Goal: Information Seeking & Learning: Learn about a topic

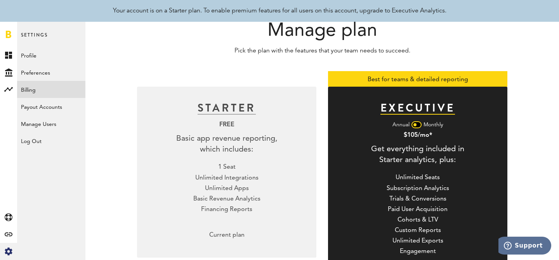
scroll to position [45, 0]
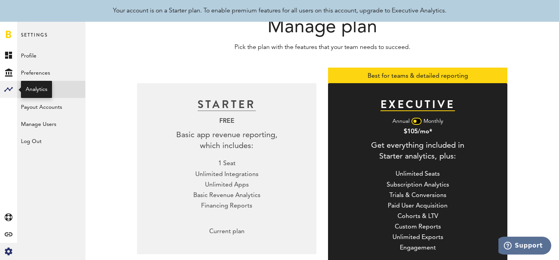
click at [8, 92] on rect at bounding box center [8, 89] width 9 height 9
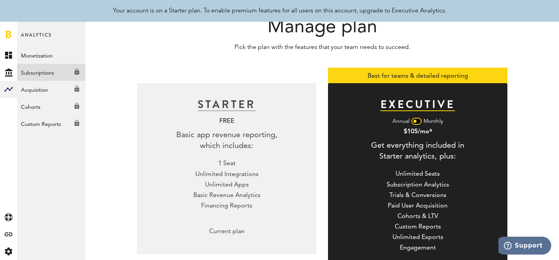
click at [54, 73] on link "Subscriptions Created with Sketch." at bounding box center [51, 72] width 68 height 17
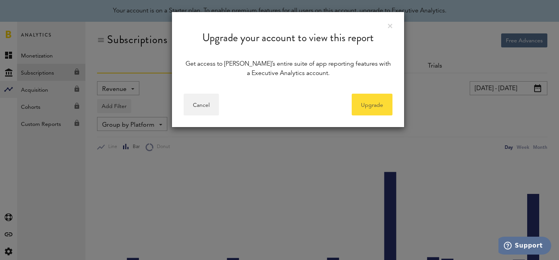
click at [386, 101] on link "Upgrade" at bounding box center [372, 105] width 41 height 22
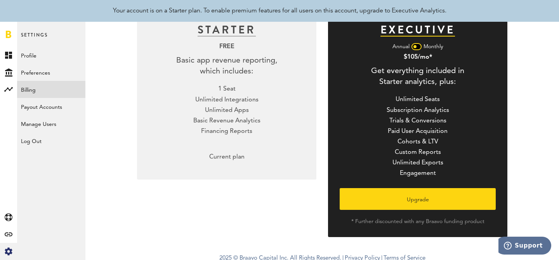
scroll to position [124, 0]
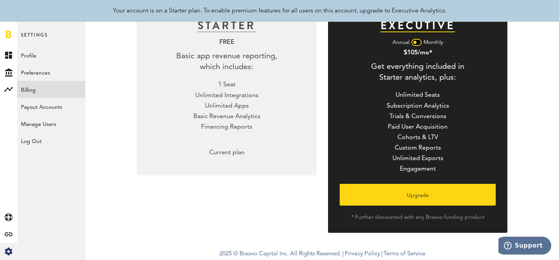
click at [248, 99] on div "1 Seat Unlimited Integrations Unlimited Apps Basic Revenue Analytics Financing …" at bounding box center [226, 105] width 67 height 51
click at [249, 137] on div "STARTER FREE Basic app revenue reporting, which includes: 1 Seat Unlimited Inte…" at bounding box center [226, 89] width 179 height 171
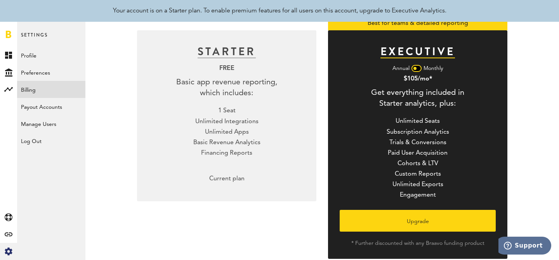
scroll to position [87, 0]
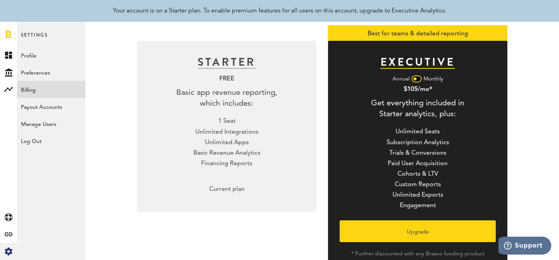
click at [249, 137] on div "1 Seat Unlimited Integrations Unlimited Apps Basic Revenue Analytics Financing …" at bounding box center [226, 142] width 67 height 51
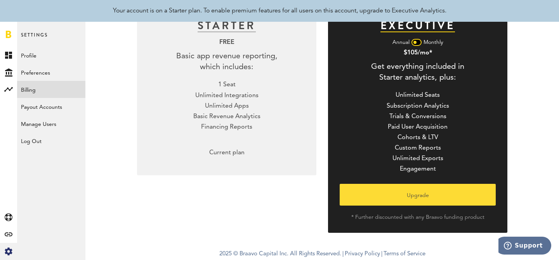
click at [433, 199] on button "Upgrade" at bounding box center [417, 195] width 156 height 22
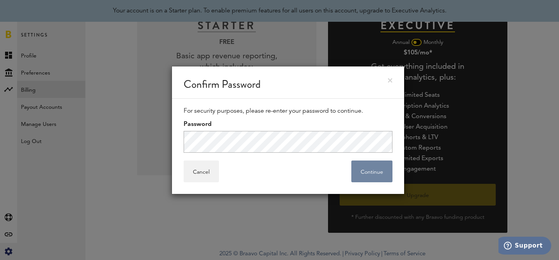
click at [369, 170] on button "Continue" at bounding box center [371, 171] width 41 height 22
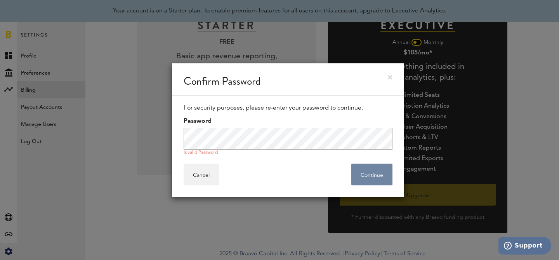
click at [362, 171] on button "Continue" at bounding box center [371, 174] width 41 height 22
click at [364, 173] on button "Continue" at bounding box center [371, 174] width 41 height 22
click at [390, 76] on link at bounding box center [390, 77] width 5 height 5
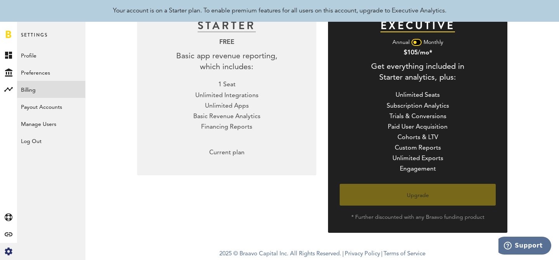
scroll to position [0, 0]
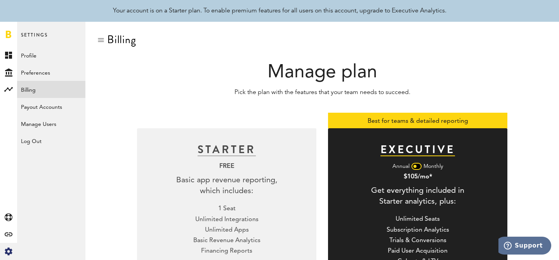
click at [8, 35] on link at bounding box center [8, 34] width 5 height 8
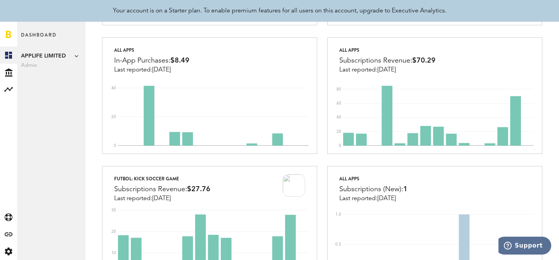
scroll to position [226, 0]
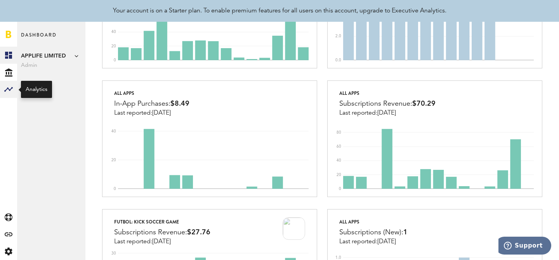
click at [6, 91] on rect at bounding box center [8, 89] width 9 height 9
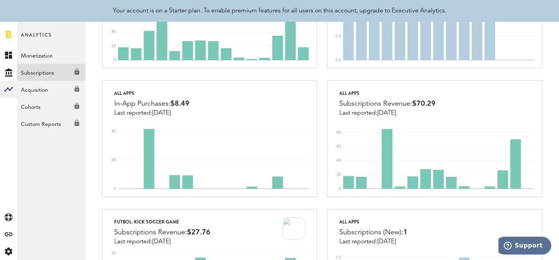
click at [57, 70] on link "Subscriptions Created with Sketch." at bounding box center [51, 72] width 68 height 17
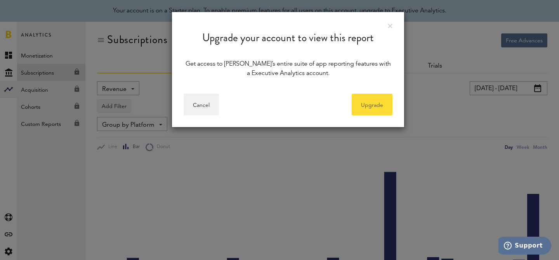
click at [375, 102] on link "Upgrade" at bounding box center [372, 105] width 41 height 22
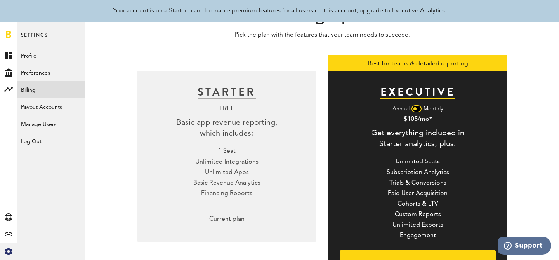
scroll to position [124, 0]
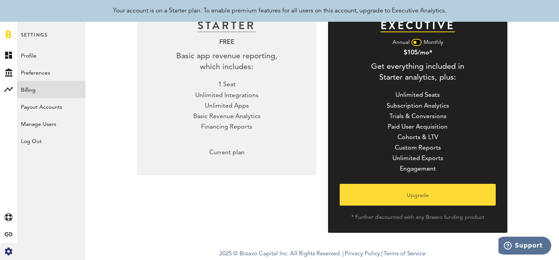
click at [416, 188] on button "Upgrade" at bounding box center [417, 195] width 156 height 22
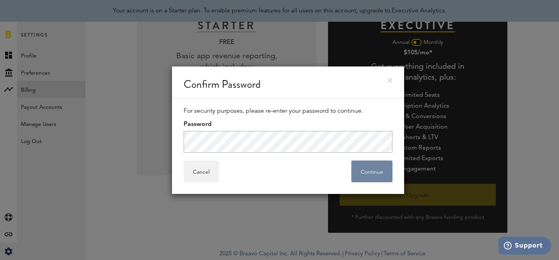
click at [361, 170] on button "Continue" at bounding box center [371, 171] width 41 height 22
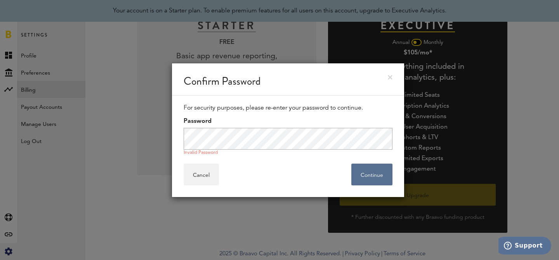
click at [391, 78] on link at bounding box center [390, 77] width 5 height 5
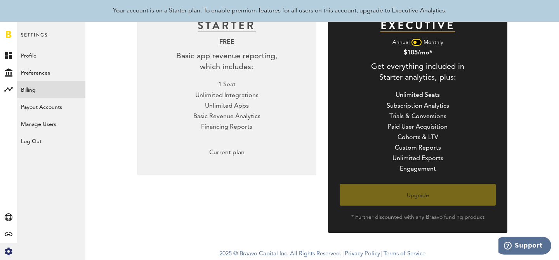
scroll to position [0, 0]
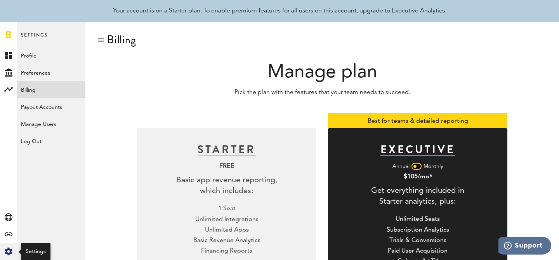
click at [10, 253] on icon at bounding box center [8, 251] width 7 height 8
click at [8, 35] on link at bounding box center [8, 34] width 5 height 8
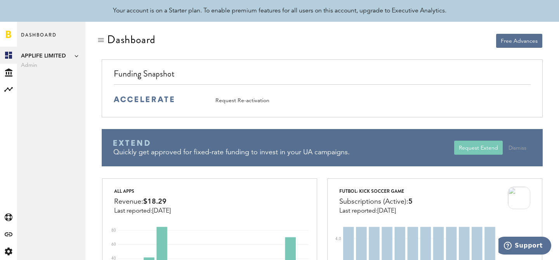
click at [71, 56] on span "APPLIFE LIMITED" at bounding box center [51, 55] width 61 height 9
click at [37, 106] on div "Dashboard APPLIFE LIMITED Admin APPLIFE LIMITED Add Publisher" at bounding box center [51, 141] width 68 height 238
click at [8, 248] on icon at bounding box center [8, 251] width 7 height 8
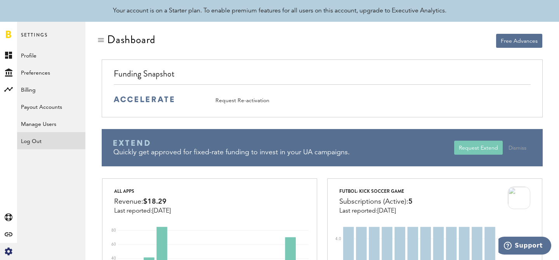
click at [54, 137] on div "Log Out" at bounding box center [51, 139] width 68 height 14
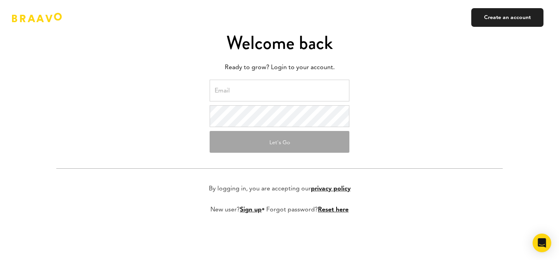
click at [314, 89] on input "email" at bounding box center [280, 91] width 140 height 22
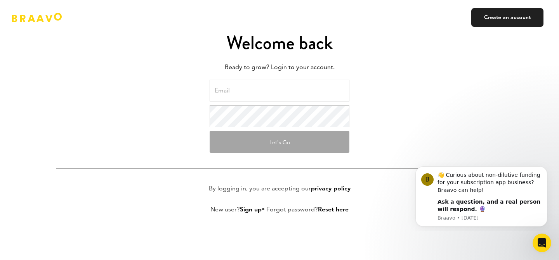
click at [265, 89] on input "email" at bounding box center [280, 91] width 140 height 22
type input "ceo@applife.io"
click at [273, 137] on button "Let's Go" at bounding box center [280, 142] width 140 height 22
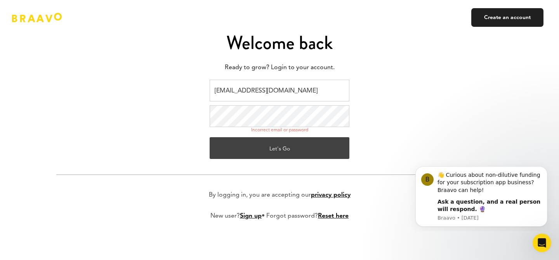
click at [297, 147] on button "Let's Go" at bounding box center [280, 148] width 140 height 22
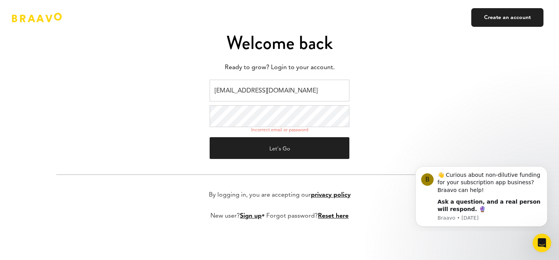
click at [210, 137] on button "Let's Go" at bounding box center [280, 148] width 140 height 22
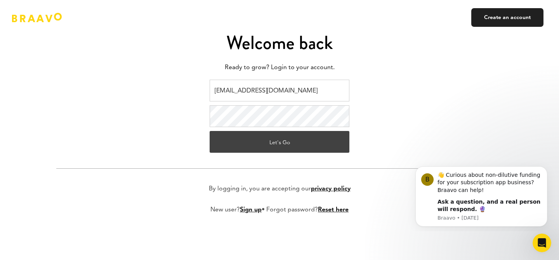
click at [282, 140] on button "Let's Go" at bounding box center [280, 142] width 140 height 22
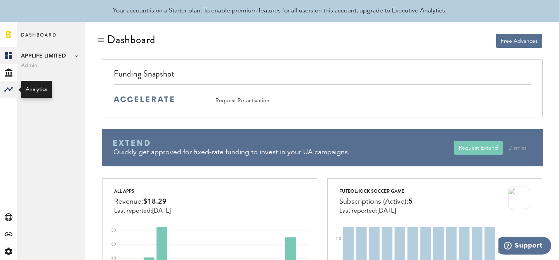
click at [12, 87] on rect at bounding box center [8, 89] width 9 height 9
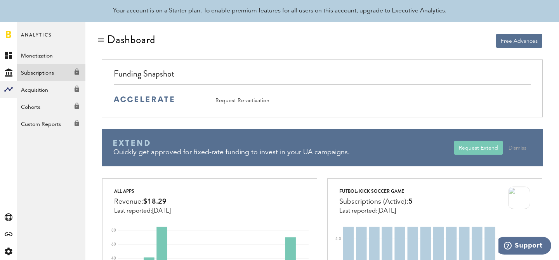
click at [61, 70] on link "Subscriptions Created with Sketch." at bounding box center [51, 72] width 68 height 17
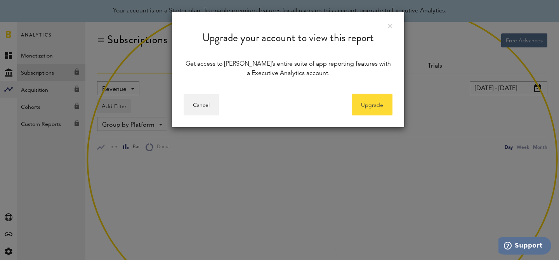
click at [384, 106] on link "Upgrade" at bounding box center [372, 105] width 41 height 22
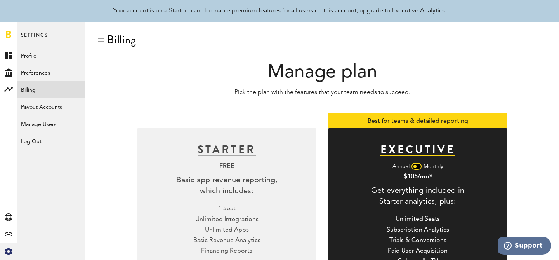
scroll to position [124, 0]
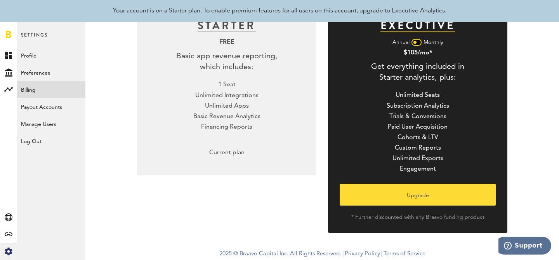
click at [416, 191] on button "Upgrade" at bounding box center [417, 195] width 156 height 22
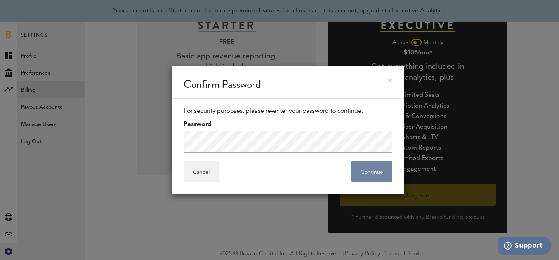
click at [362, 171] on button "Continue" at bounding box center [371, 171] width 41 height 22
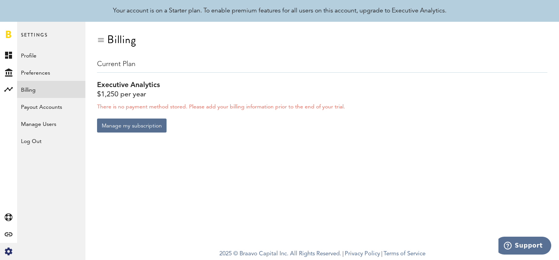
scroll to position [0, 0]
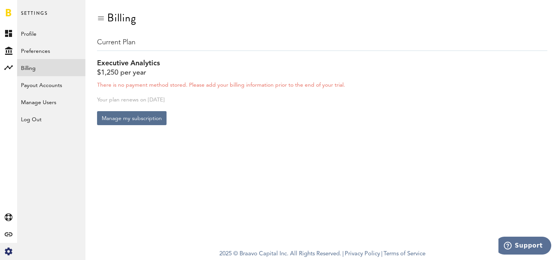
drag, startPoint x: 177, startPoint y: 84, endPoint x: 203, endPoint y: 104, distance: 33.1
click at [203, 104] on div "Current Plan Executive Analytics $1,250 per year There is no payment method sto…" at bounding box center [322, 81] width 450 height 87
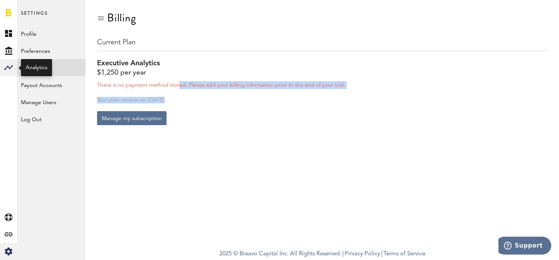
click at [6, 66] on rect at bounding box center [8, 67] width 9 height 9
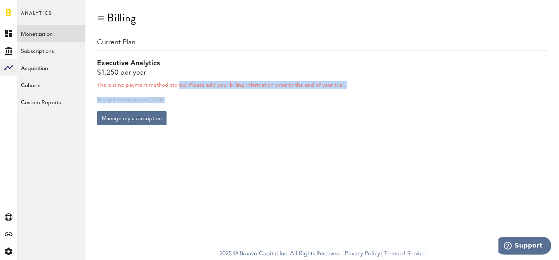
click at [46, 34] on link "Monetization" at bounding box center [51, 33] width 68 height 17
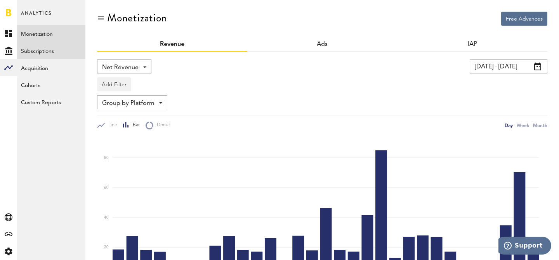
click at [51, 44] on link "Subscriptions" at bounding box center [51, 50] width 68 height 17
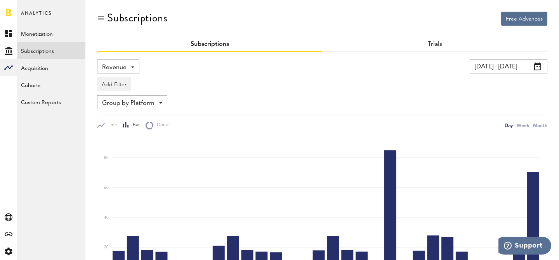
click at [147, 106] on span "Group by Platform" at bounding box center [128, 103] width 52 height 13
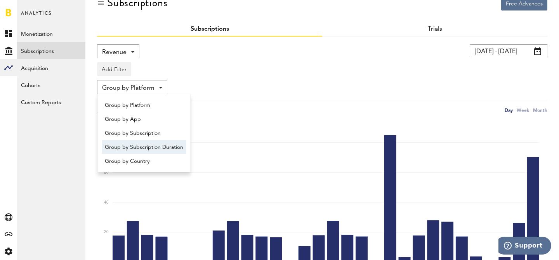
scroll to position [1, 0]
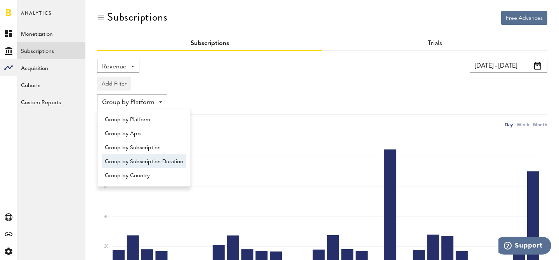
click at [147, 161] on span "Group by Subscription Duration" at bounding box center [144, 161] width 78 height 13
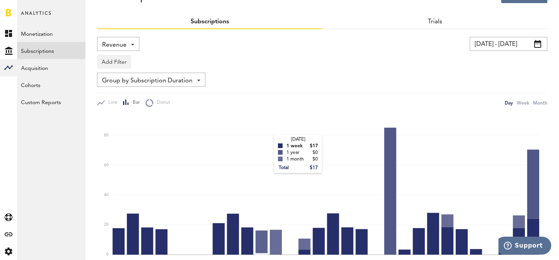
scroll to position [2, 0]
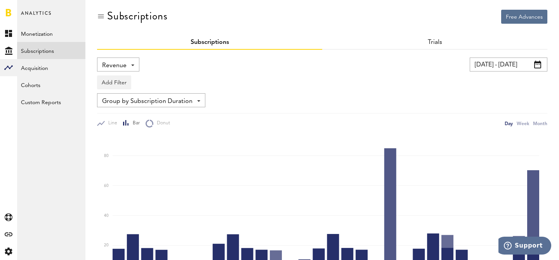
click at [127, 62] on div "Revenue Revenue MRR Actives Trial Status Billing Retries New Subscriptions Rene…" at bounding box center [118, 64] width 42 height 14
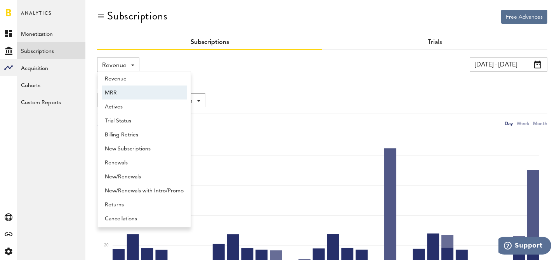
click at [140, 89] on span "MRR" at bounding box center [144, 92] width 79 height 13
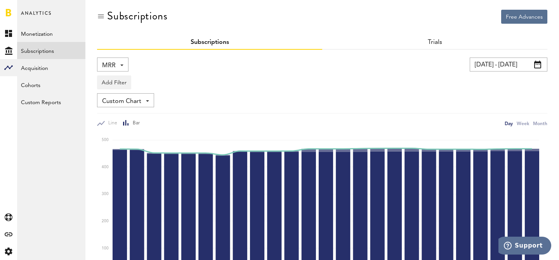
click at [109, 66] on span "MRR" at bounding box center [109, 65] width 14 height 13
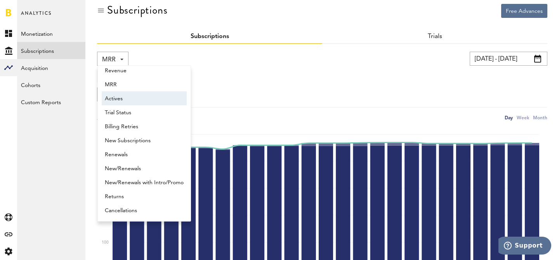
scroll to position [12, 0]
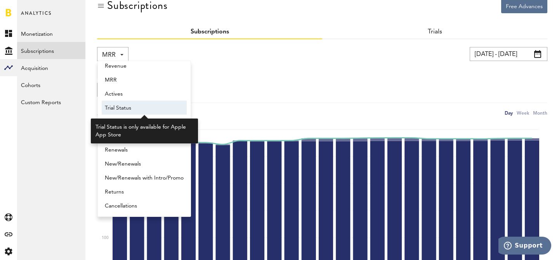
click at [136, 108] on span "Trial Status" at bounding box center [144, 107] width 79 height 13
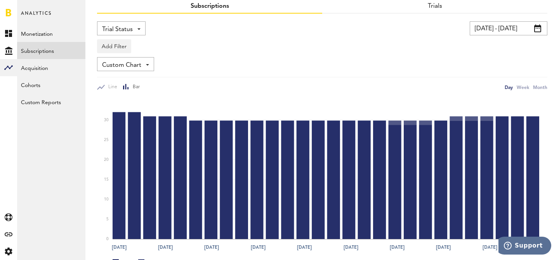
scroll to position [40, 0]
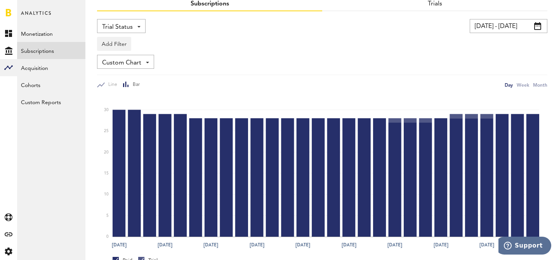
click at [130, 60] on span "Custom Chart" at bounding box center [121, 62] width 39 height 13
click at [161, 35] on div "Add Filter Platforms Apps Subscriptions Subscription durations Countries" at bounding box center [322, 42] width 450 height 18
click at [116, 26] on span "Trial Status" at bounding box center [117, 27] width 31 height 13
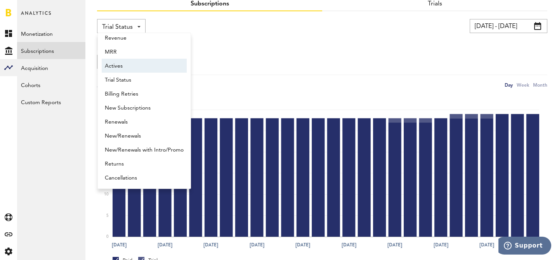
click at [131, 68] on span "Actives" at bounding box center [144, 65] width 79 height 13
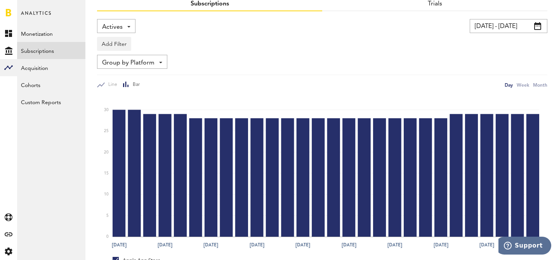
click at [115, 26] on span "Actives" at bounding box center [112, 27] width 21 height 13
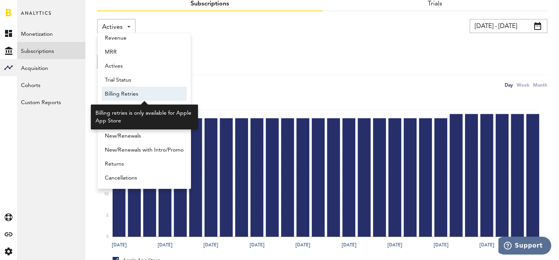
click at [136, 96] on span "Billing Retries" at bounding box center [144, 93] width 79 height 13
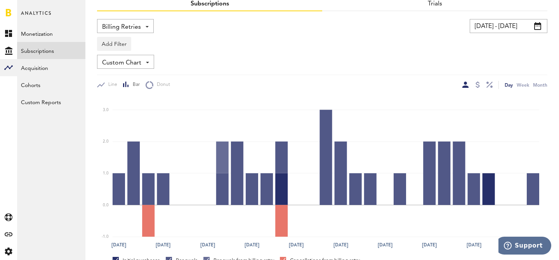
click at [125, 26] on span "Billing Retries" at bounding box center [121, 27] width 39 height 13
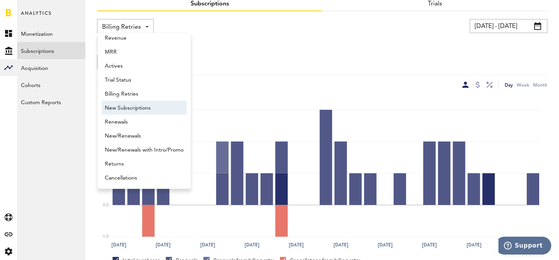
click at [139, 109] on span "New Subscriptions" at bounding box center [144, 107] width 79 height 13
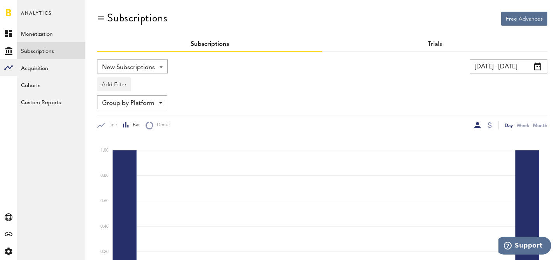
click at [138, 70] on span "New Subscriptions" at bounding box center [128, 67] width 53 height 13
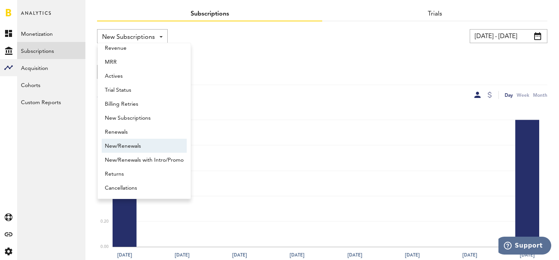
scroll to position [33, 0]
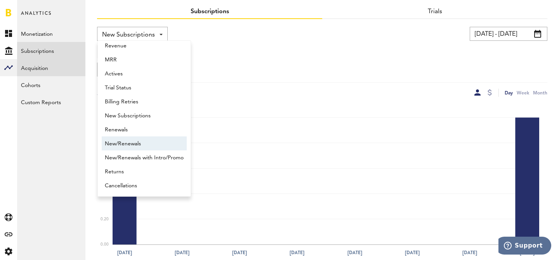
click at [52, 68] on link "Acquisition" at bounding box center [51, 67] width 68 height 17
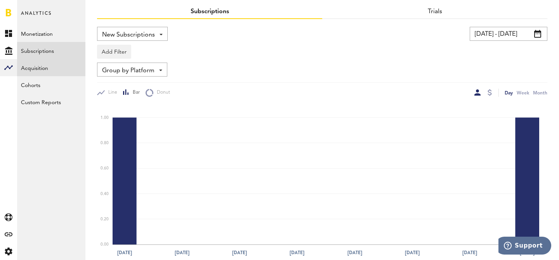
click at [47, 69] on link "Acquisition" at bounding box center [51, 67] width 68 height 17
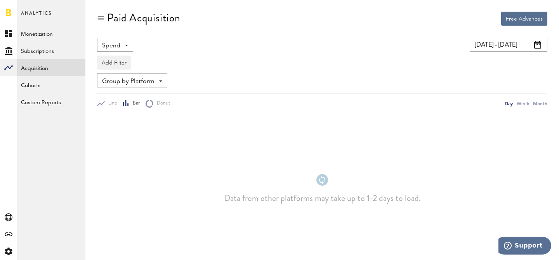
click at [138, 43] on div "Spend Spend Impressions Clicks Installs CPI" at bounding box center [199, 45] width 204 height 14
click at [124, 44] on div "Spend Spend Impressions Clicks Installs CPI" at bounding box center [115, 45] width 36 height 14
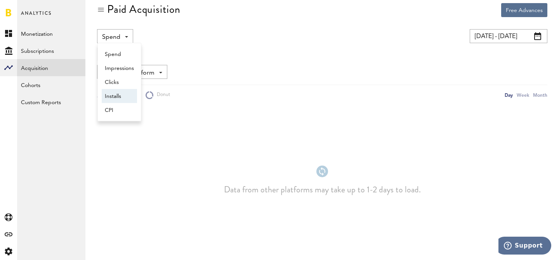
click at [199, 58] on div "Add Filter Platforms Apps Ad Accounts" at bounding box center [322, 52] width 450 height 18
click at [156, 71] on div "Group by Platform Group by Platform Group by App Group by Ad Account" at bounding box center [132, 72] width 70 height 14
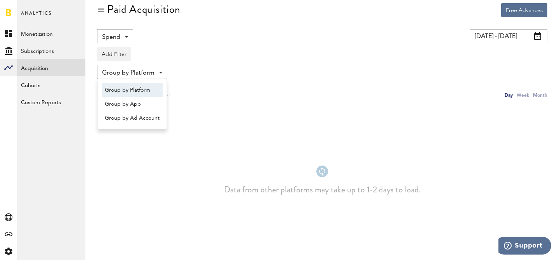
click at [229, 61] on div "Add Filter Platforms Apps Ad Accounts" at bounding box center [322, 52] width 450 height 18
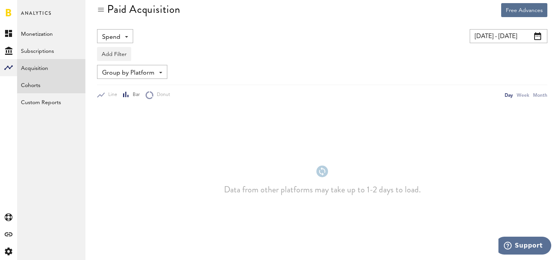
click at [43, 81] on link "Cohorts" at bounding box center [51, 84] width 68 height 17
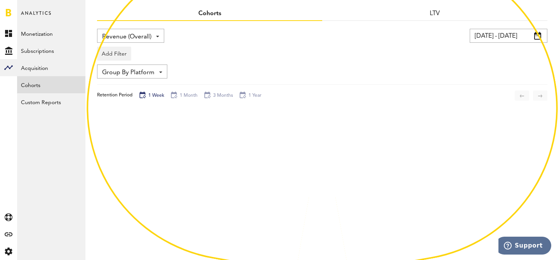
scroll to position [32, 0]
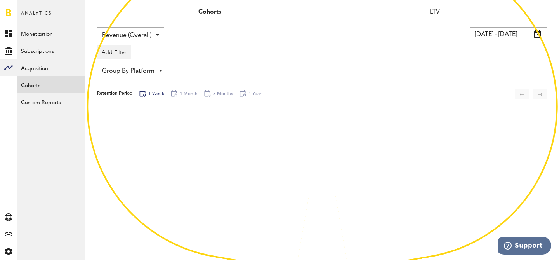
click at [142, 29] on span "Revenue (Overall)" at bounding box center [126, 35] width 49 height 13
click at [215, 52] on div "Add Filter Platforms Apps Subscriptions Subscription durations Countries" at bounding box center [322, 50] width 450 height 18
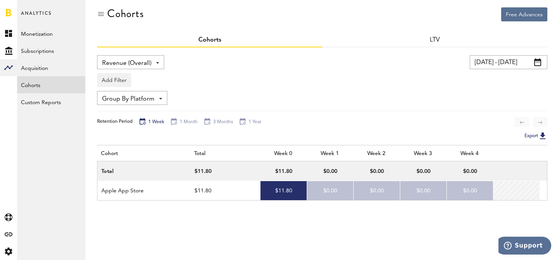
scroll to position [0, 0]
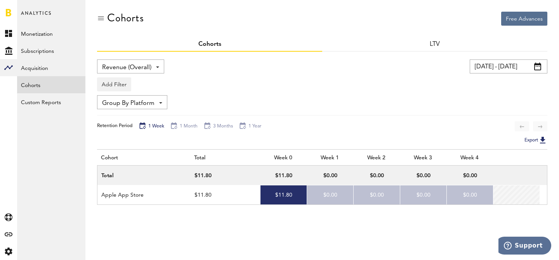
click at [135, 102] on span "Group By Platform" at bounding box center [128, 103] width 52 height 13
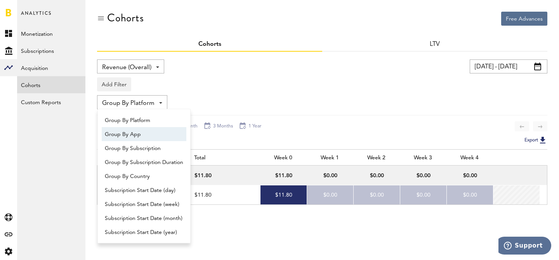
click at [157, 136] on span "Group By App" at bounding box center [144, 134] width 78 height 13
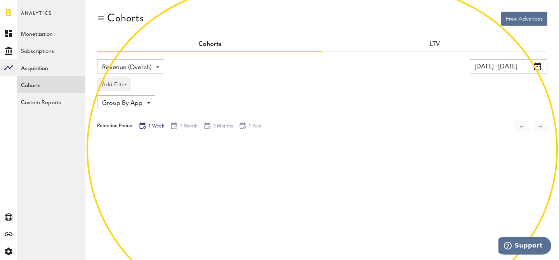
scroll to position [13, 0]
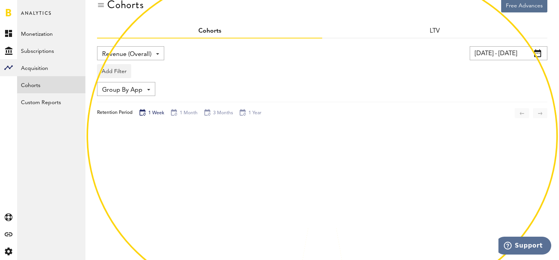
click at [509, 57] on input "[DATE] - [DATE]" at bounding box center [508, 53] width 78 height 14
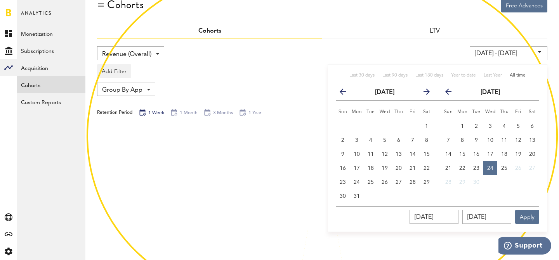
click at [521, 76] on span "All time" at bounding box center [517, 75] width 16 height 5
click at [513, 76] on span "All time" at bounding box center [517, 75] width 16 height 5
type input "[DATE] - [DATE]"
type input "[DATE]"
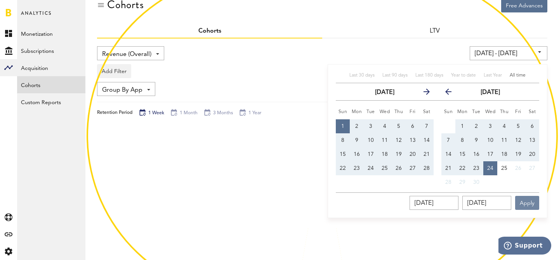
click at [530, 204] on button "Apply" at bounding box center [527, 203] width 24 height 14
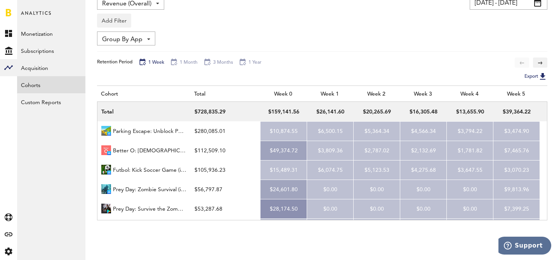
scroll to position [62, 0]
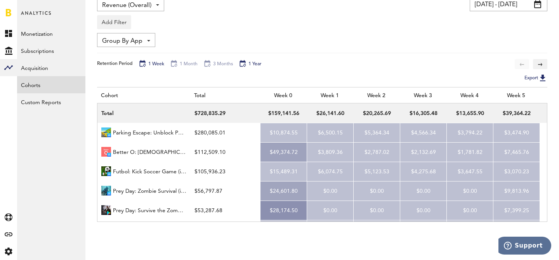
click at [255, 63] on div "1 Year" at bounding box center [250, 64] width 23 height 9
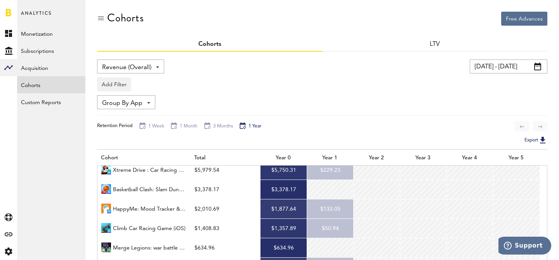
click at [137, 69] on span "Revenue (Overall)" at bounding box center [126, 67] width 49 height 13
click at [135, 97] on span "Subscribers" at bounding box center [131, 98] width 52 height 13
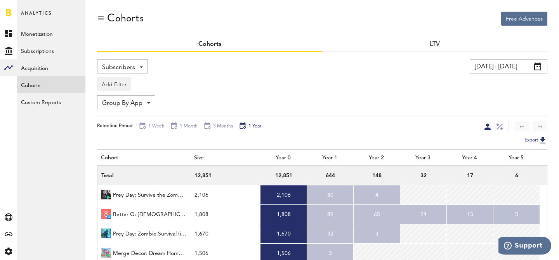
click at [130, 68] on span "Subscribers" at bounding box center [118, 67] width 33 height 13
click at [129, 83] on span "Revenue (Overall)" at bounding box center [127, 84] width 44 height 13
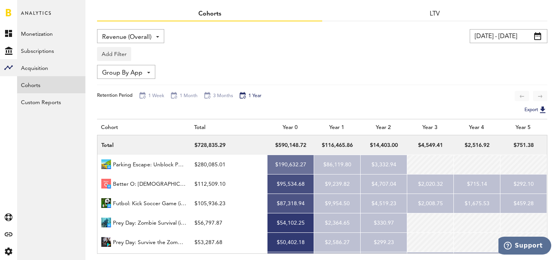
scroll to position [22, 0]
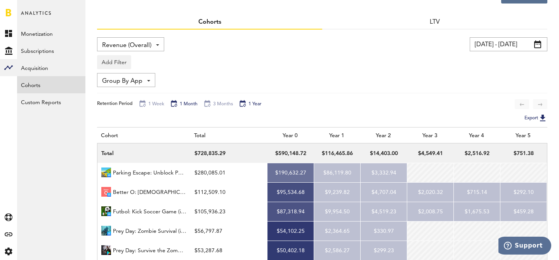
click at [184, 104] on div "1 Month" at bounding box center [184, 104] width 28 height 9
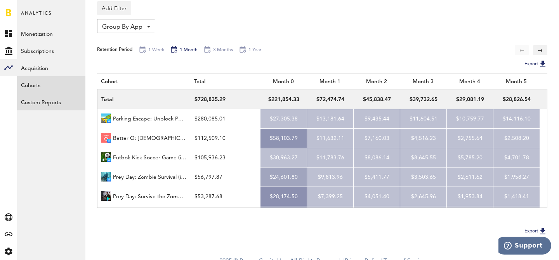
click at [55, 101] on link "Custom Reports" at bounding box center [51, 101] width 68 height 17
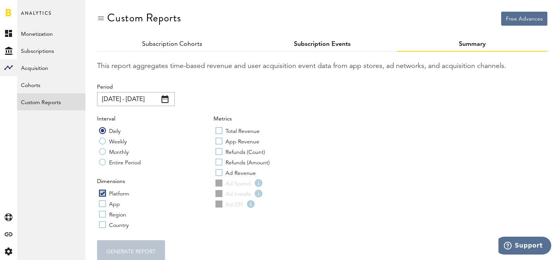
click at [301, 44] on link "Subscription Events" at bounding box center [322, 44] width 57 height 6
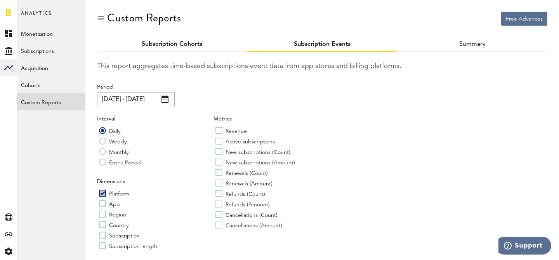
click at [175, 43] on link "Subscription Cohorts" at bounding box center [172, 44] width 61 height 6
